Goal: Information Seeking & Learning: Learn about a topic

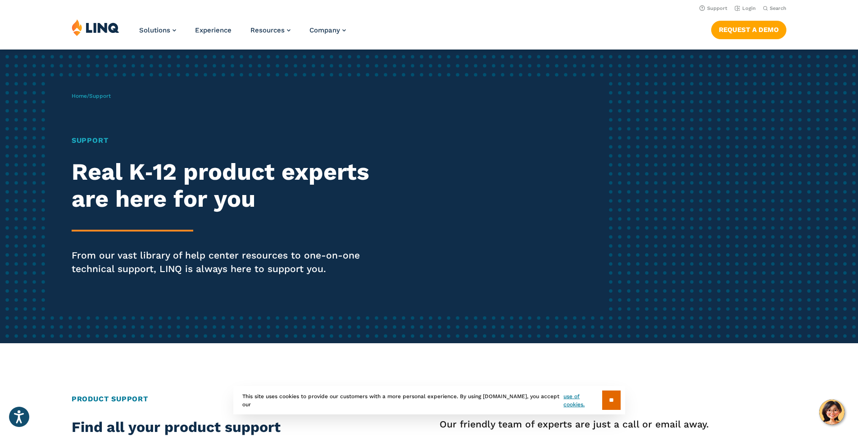
click at [824, 412] on section "** This site uses cookies to provide our customers with a more personal experie…" at bounding box center [428, 414] width 843 height 28
click at [494, 136] on div "Home / Support Support Real K‑12 product experts are here for you From our vast…" at bounding box center [340, 196] width 536 height 231
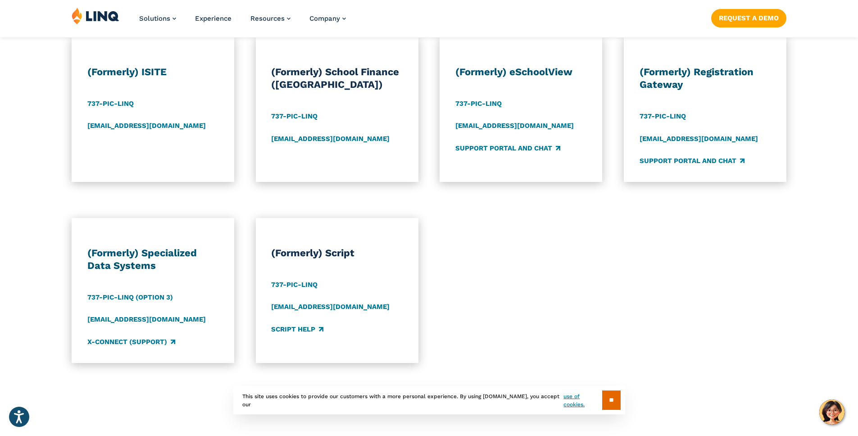
scroll to position [1059, 0]
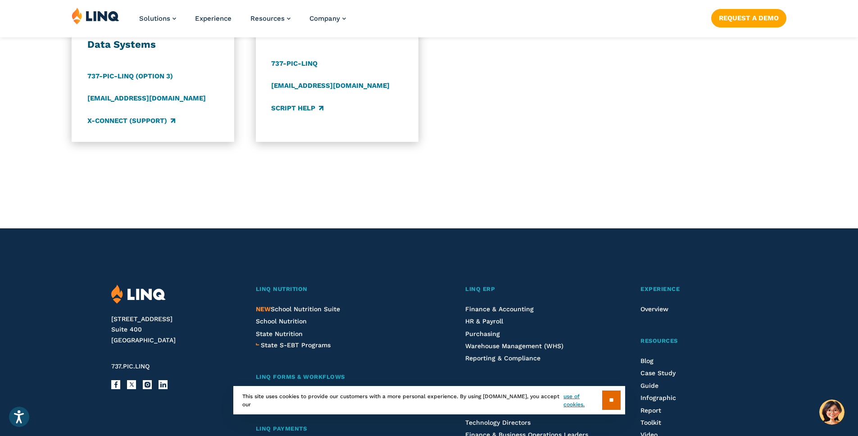
click at [611, 399] on input "**" at bounding box center [611, 399] width 18 height 19
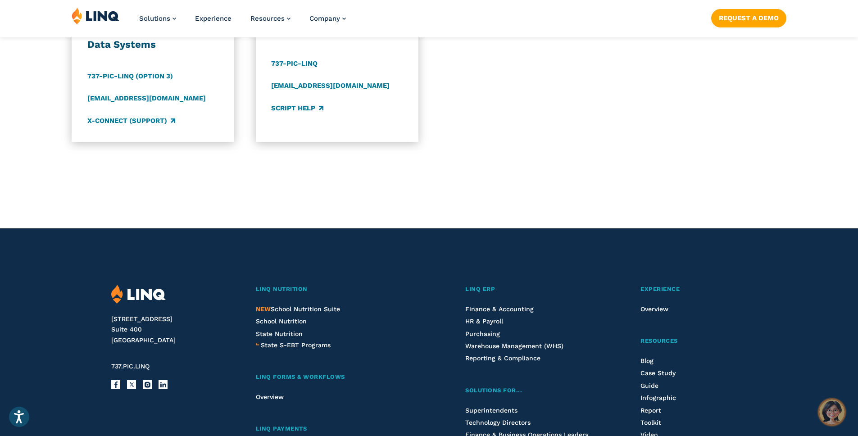
click at [832, 416] on img "Hello, have a question? Let’s chat." at bounding box center [831, 411] width 25 height 25
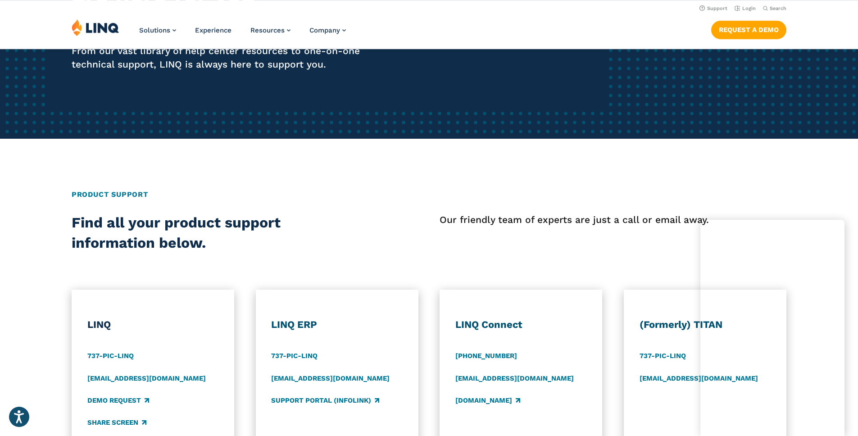
scroll to position [0, 0]
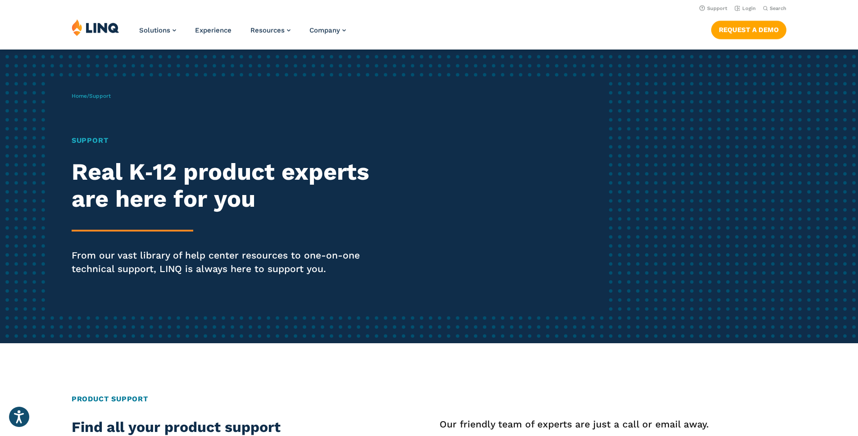
click at [101, 26] on img at bounding box center [96, 27] width 48 height 17
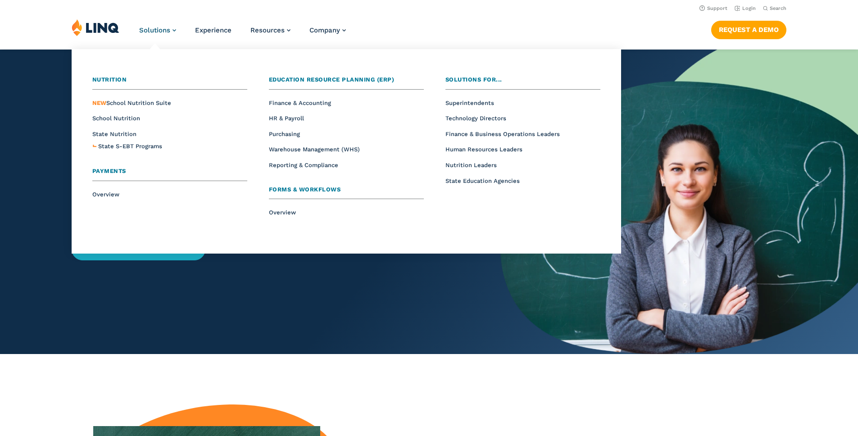
click at [172, 28] on link "Solutions" at bounding box center [157, 30] width 37 height 8
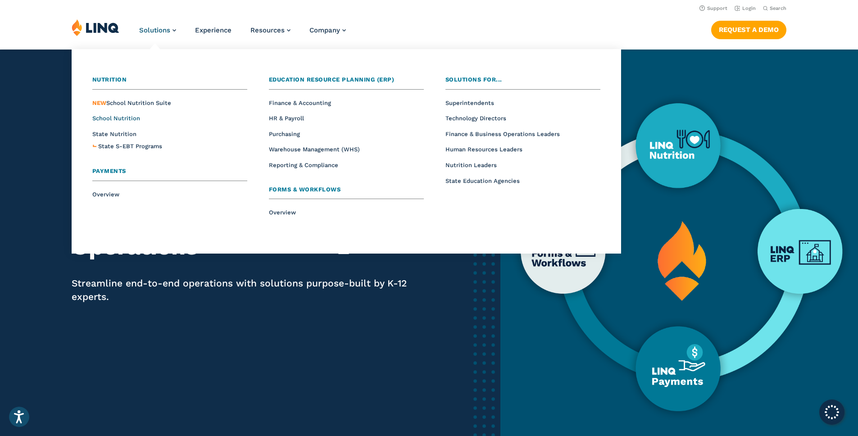
click at [131, 119] on span "School Nutrition" at bounding box center [116, 118] width 48 height 7
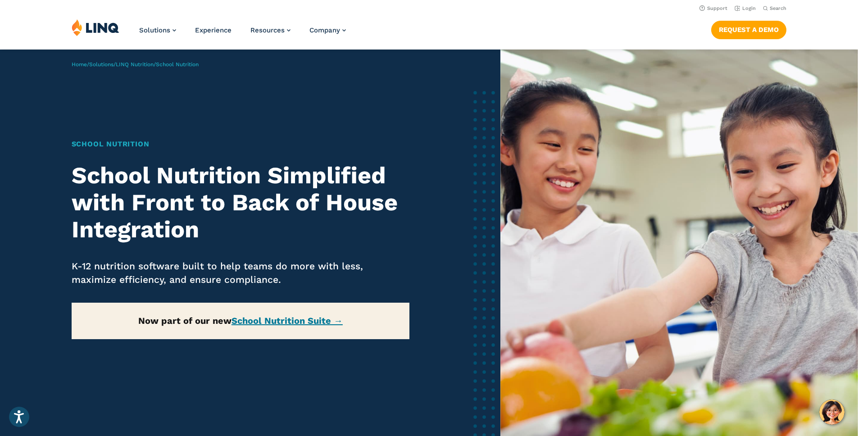
click at [830, 411] on img "Hello, have a question? Let’s chat." at bounding box center [831, 411] width 25 height 25
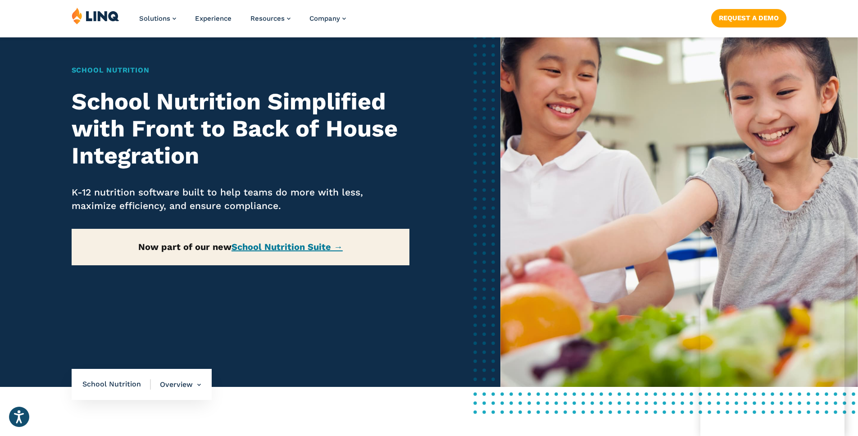
scroll to position [75, 0]
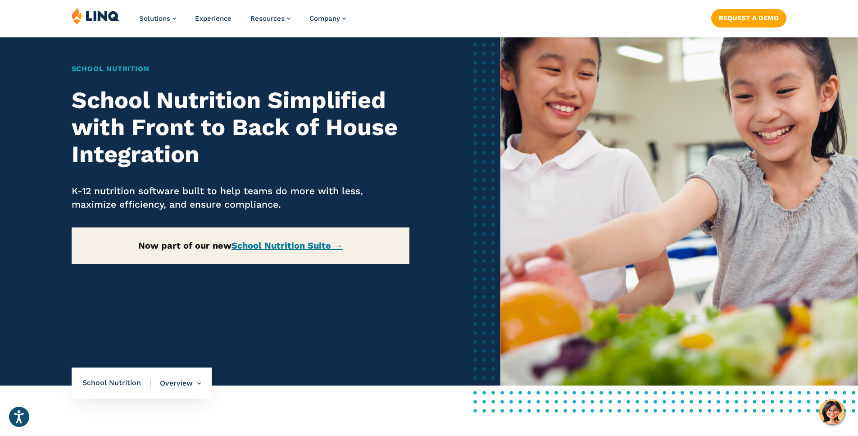
click at [127, 383] on span "School Nutrition" at bounding box center [116, 383] width 68 height 10
click at [180, 381] on li "Overview Overview Front of House Back of House" at bounding box center [176, 383] width 50 height 32
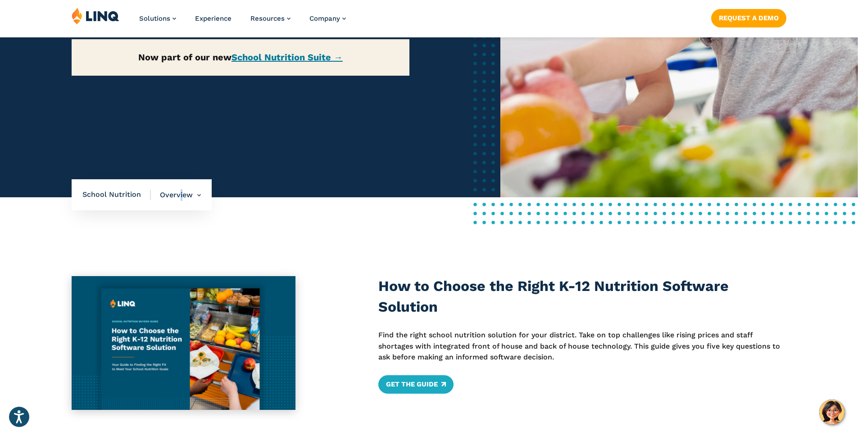
scroll to position [267, 0]
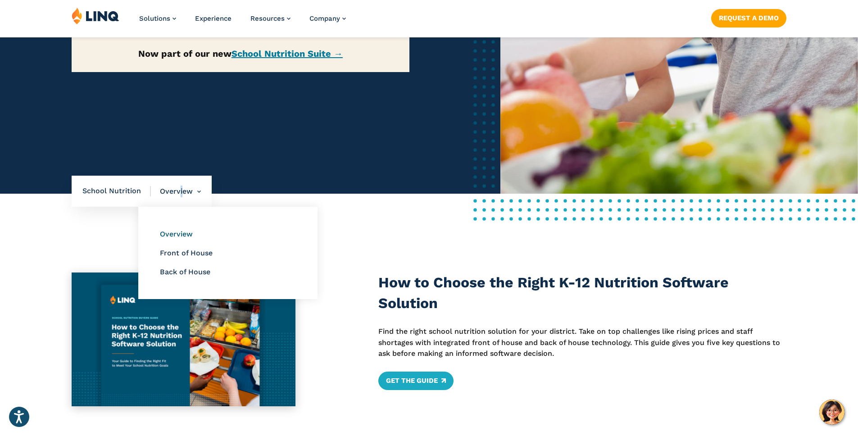
click at [184, 231] on link "Overview" at bounding box center [176, 234] width 33 height 9
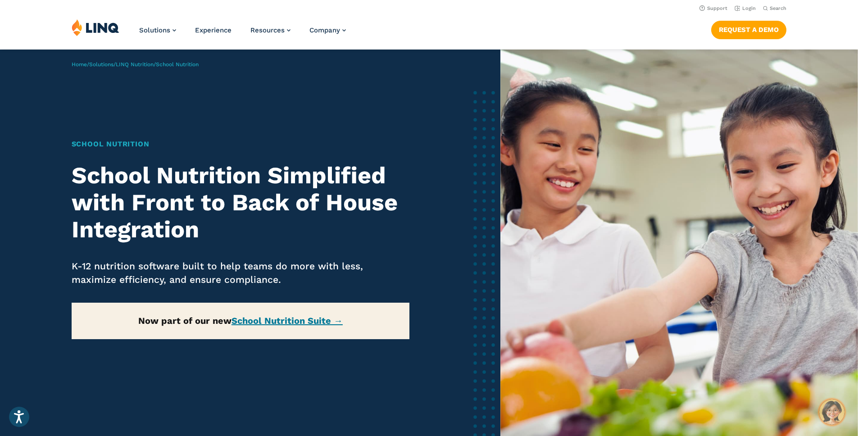
click at [837, 415] on img "Hello, have a question? Let’s chat." at bounding box center [831, 411] width 25 height 25
